Goal: Information Seeking & Learning: Learn about a topic

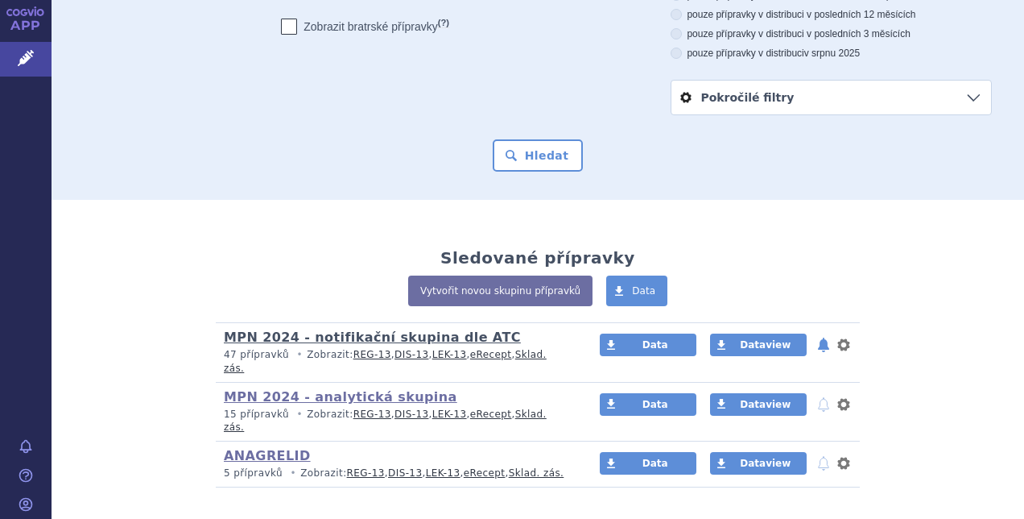
scroll to position [201, 0]
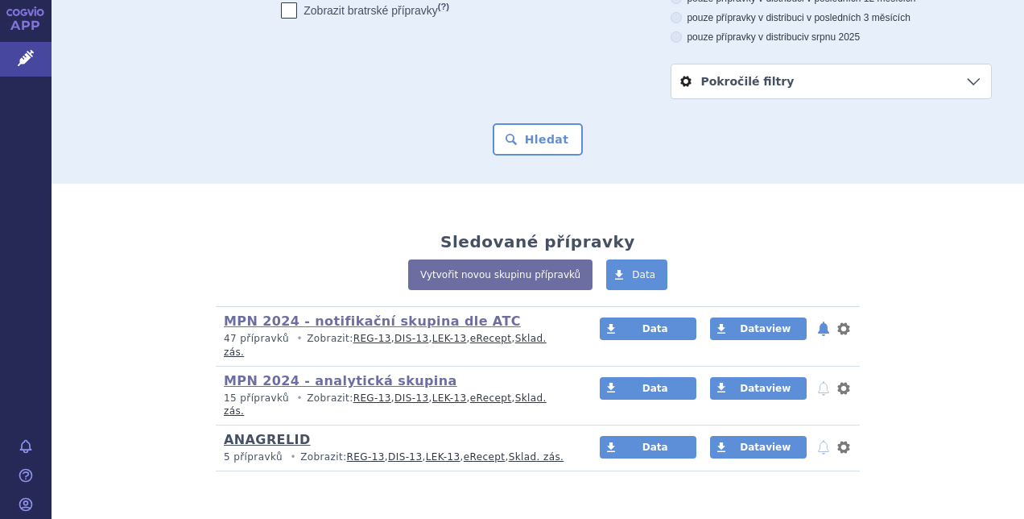
click at [253, 432] on link "ANAGRELID" at bounding box center [267, 439] width 87 height 15
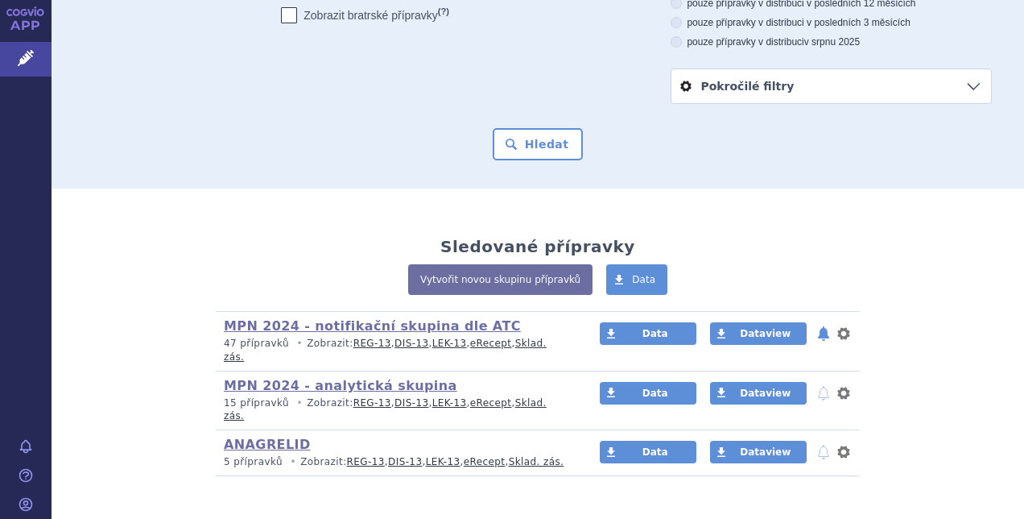
scroll to position [201, 0]
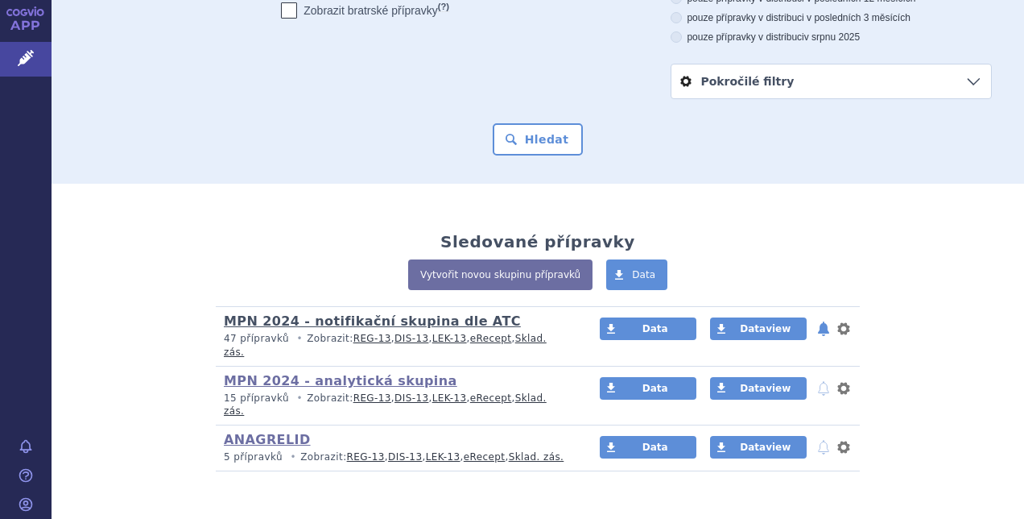
click at [346, 313] on link "MPN 2024 - notifikační skupina dle ATC" at bounding box center [372, 320] width 297 height 15
